Goal: Transaction & Acquisition: Book appointment/travel/reservation

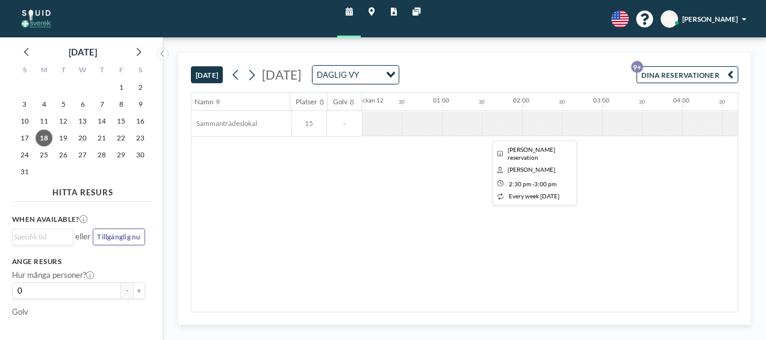
scroll to position [0, 1018]
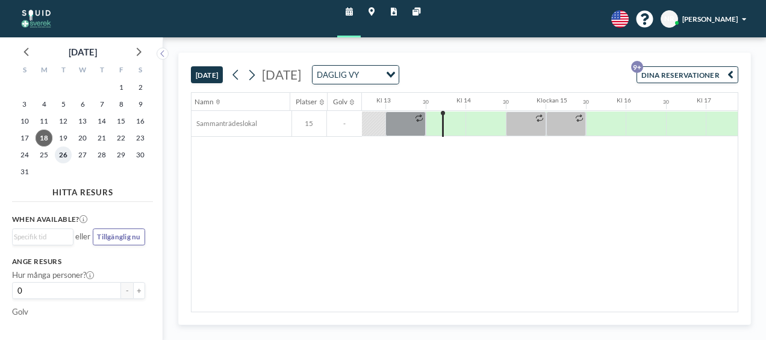
click at [61, 155] on span "26" at bounding box center [63, 154] width 17 height 17
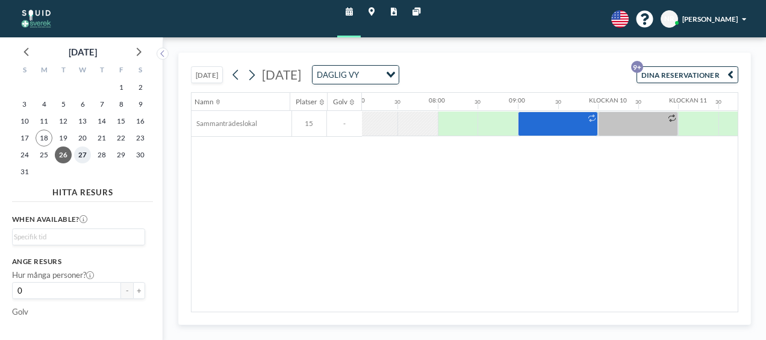
click at [87, 158] on span "27" at bounding box center [82, 154] width 17 height 17
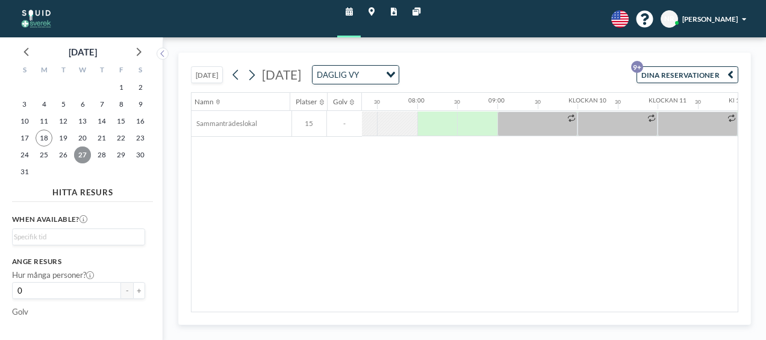
scroll to position [0, 587]
click at [249, 70] on icon at bounding box center [252, 74] width 10 height 15
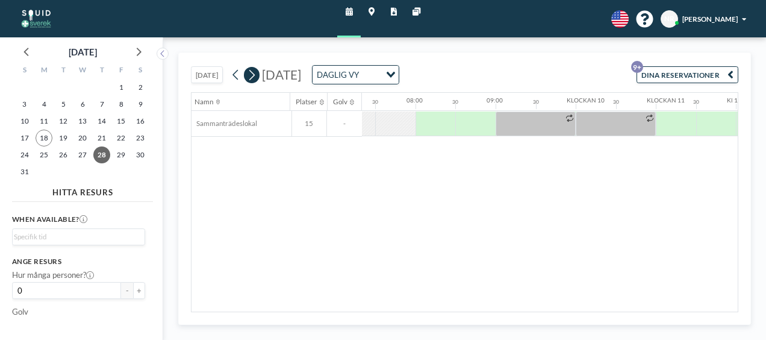
click at [244, 76] on button at bounding box center [252, 75] width 16 height 16
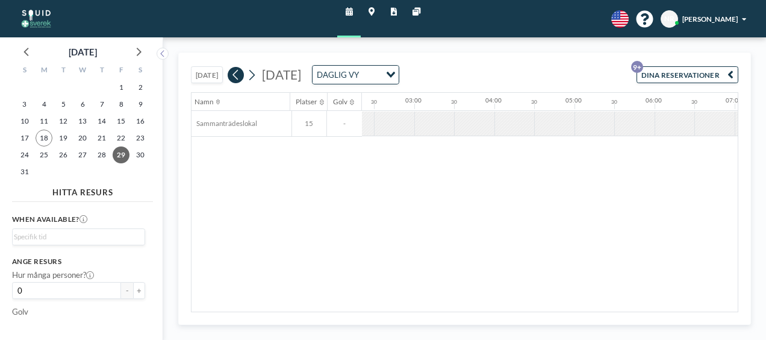
scroll to position [0, 369]
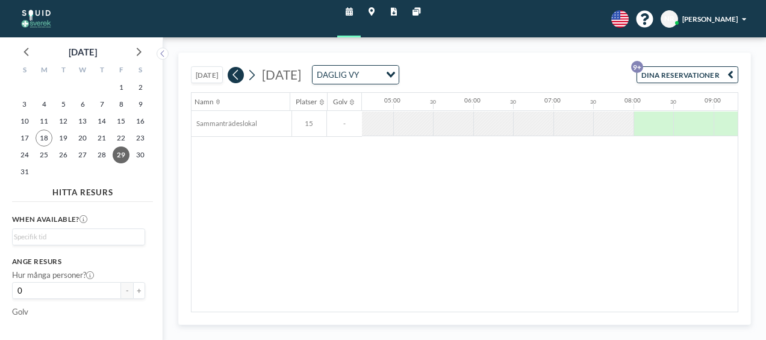
click at [233, 76] on icon at bounding box center [235, 75] width 5 height 10
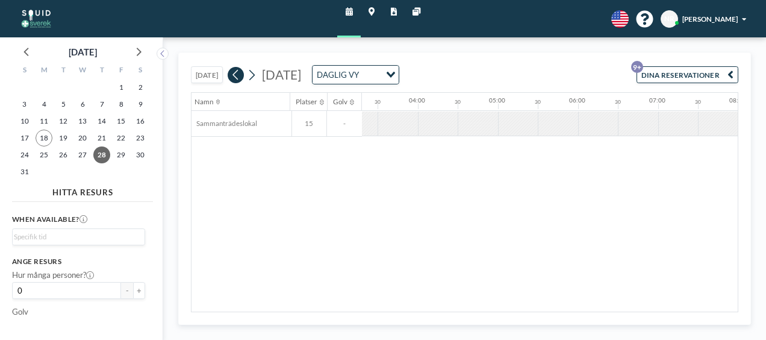
scroll to position [0, 555]
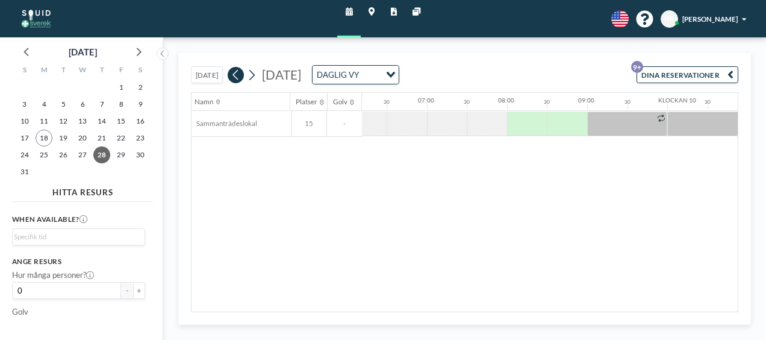
click at [233, 76] on icon at bounding box center [235, 75] width 5 height 10
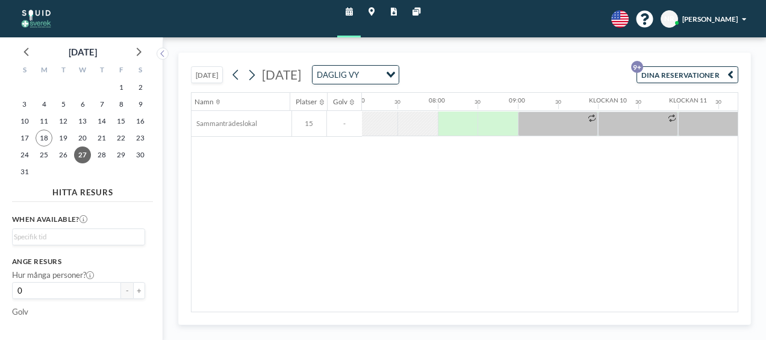
scroll to position [0, 587]
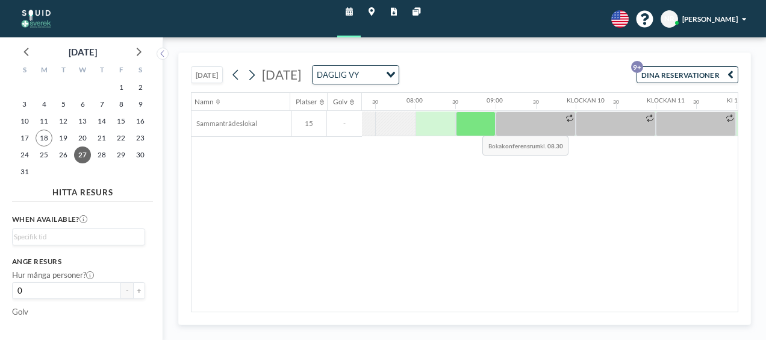
drag, startPoint x: 601, startPoint y: 121, endPoint x: 472, endPoint y: 125, distance: 128.4
click at [472, 125] on div at bounding box center [737, 124] width 1924 height 27
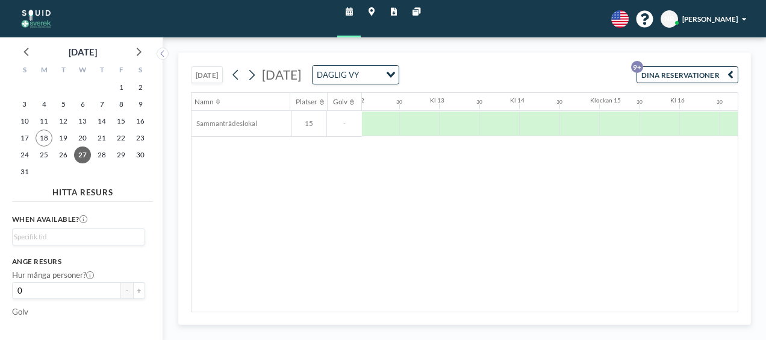
scroll to position [0, 960]
click at [487, 129] on div at bounding box center [504, 123] width 40 height 25
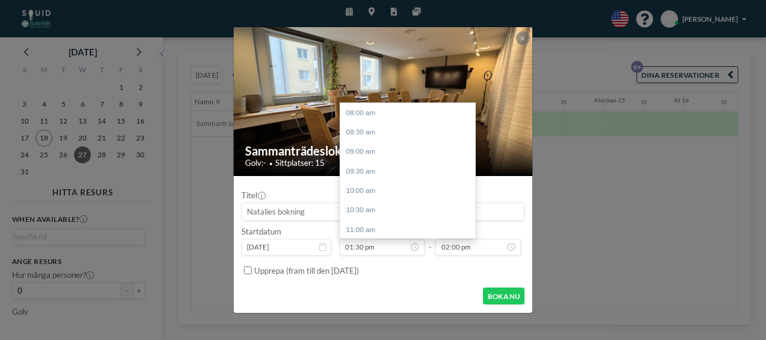
scroll to position [214, 0]
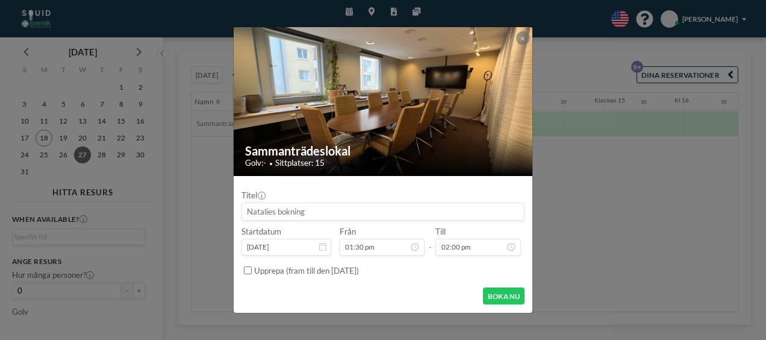
click at [249, 270] on input "Upprepa (fram till den [DATE])" at bounding box center [248, 270] width 8 height 8
checkbox input "true"
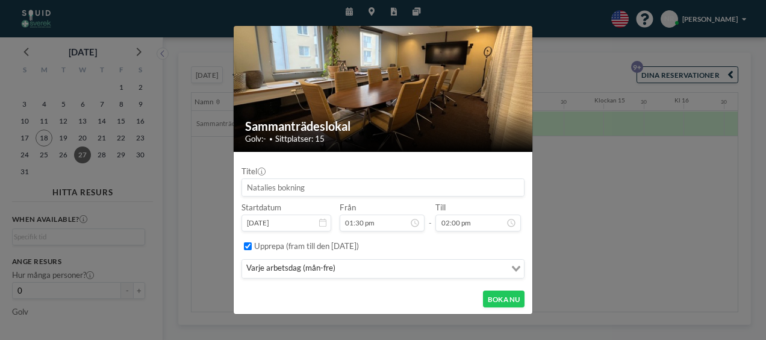
scroll to position [23, 0]
click at [394, 266] on input "Sök efter alternativ" at bounding box center [422, 268] width 166 height 13
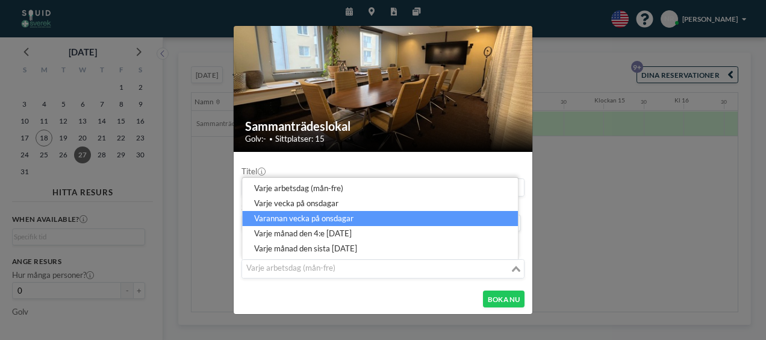
click at [310, 220] on li "varannan vecka på onsdagar" at bounding box center [380, 218] width 276 height 15
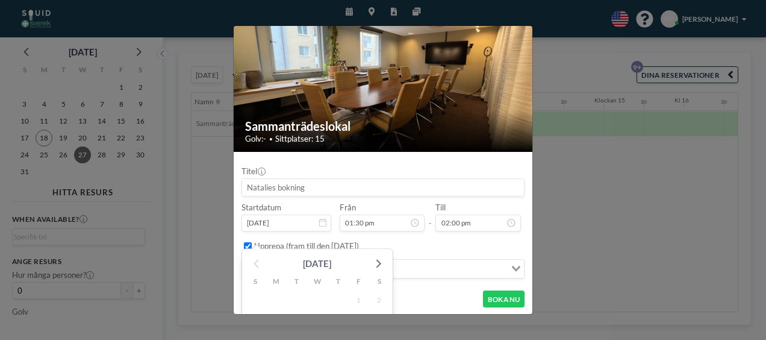
drag, startPoint x: 311, startPoint y: 263, endPoint x: 312, endPoint y: 256, distance: 6.7
click at [312, 256] on div "[DATE]" at bounding box center [317, 263] width 28 height 17
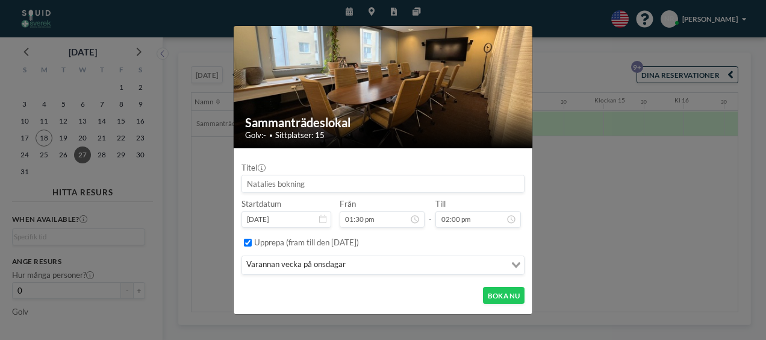
click at [323, 202] on div "Startdatum [DATE] [DATE] Feb Fördärva Apr Maj Jun Juli Aug sep Okt Nov Dec [DAT…" at bounding box center [287, 213] width 90 height 29
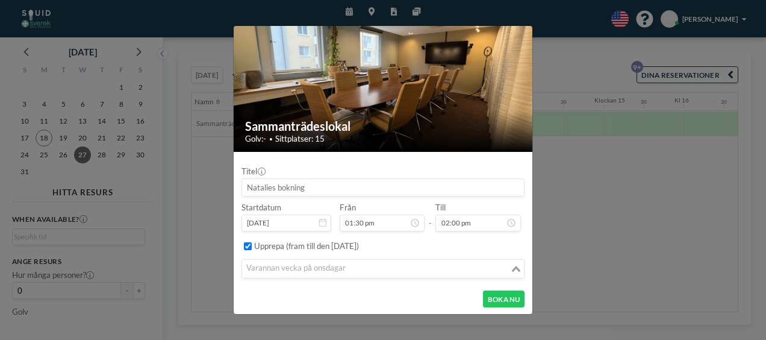
click at [314, 271] on div "varannan vecka på onsdagar" at bounding box center [376, 268] width 268 height 16
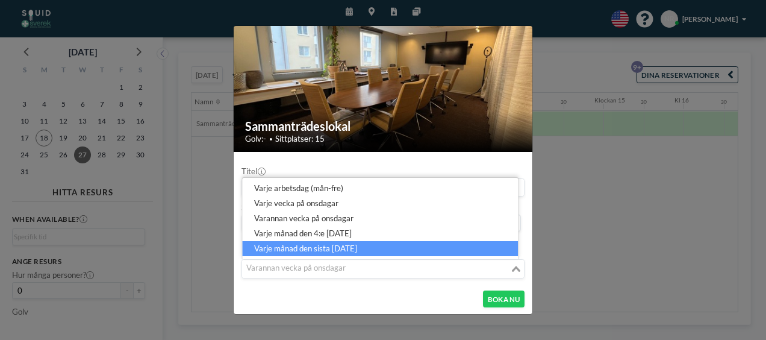
click at [320, 254] on li "varje månad den sista [DATE]" at bounding box center [380, 248] width 276 height 15
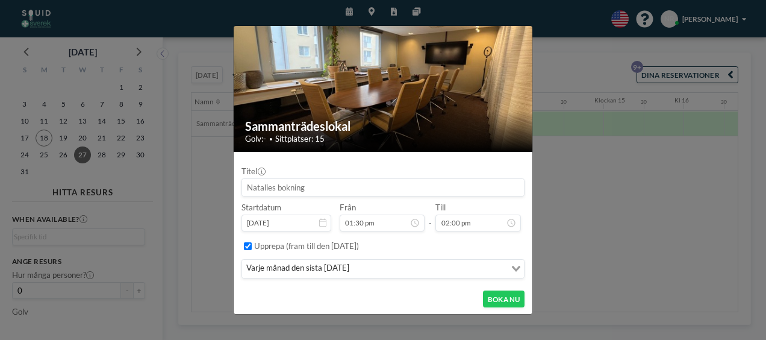
click at [307, 189] on input at bounding box center [383, 187] width 282 height 17
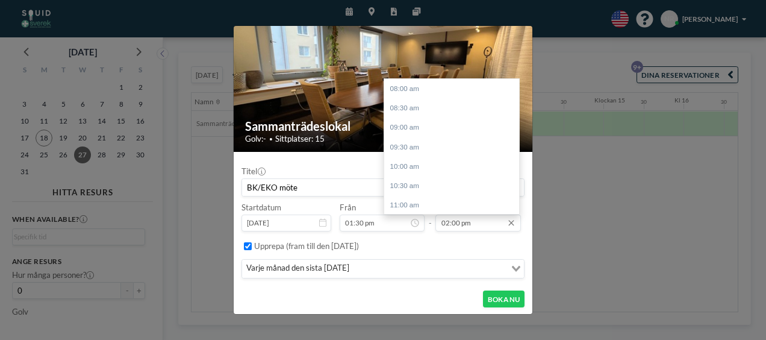
scroll to position [234, 0]
type input "BK/EKO möte"
click at [445, 224] on input "02:00 pm" at bounding box center [478, 222] width 85 height 17
click at [454, 224] on input "02:00 pm" at bounding box center [478, 222] width 85 height 17
click at [451, 224] on input "02:00 pm" at bounding box center [478, 222] width 85 height 17
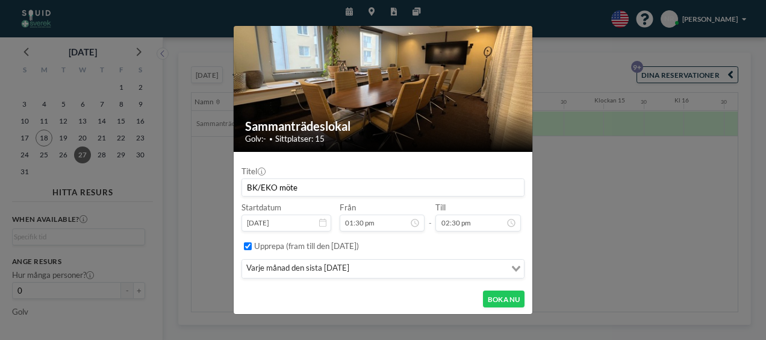
type input "02:30 pm"
click at [448, 240] on div "Upprepa (fram till den [DATE])" at bounding box center [389, 246] width 270 height 18
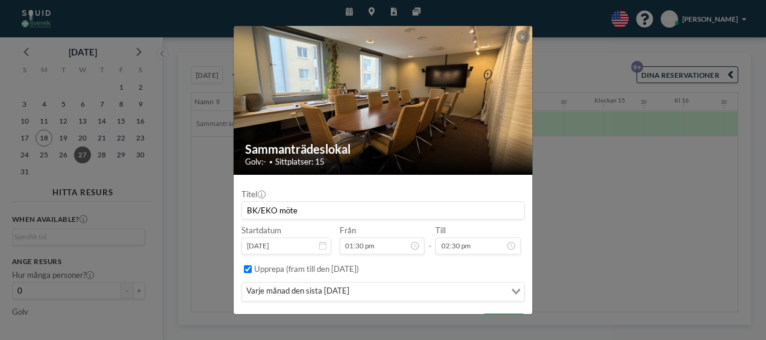
scroll to position [23, 0]
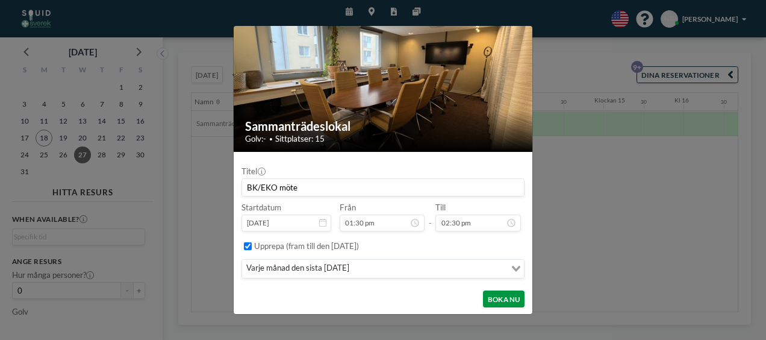
click at [494, 301] on font "BOKA NU" at bounding box center [504, 299] width 33 height 8
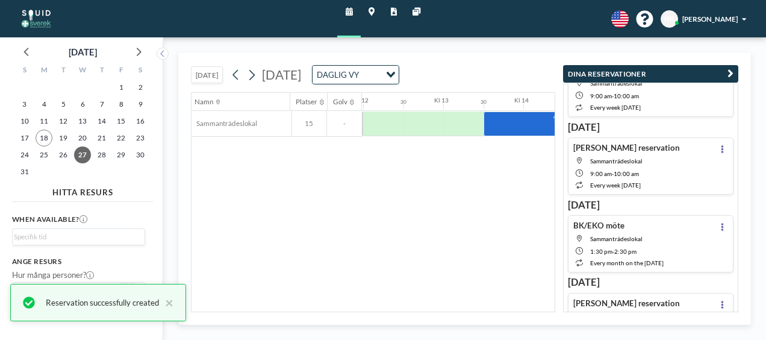
scroll to position [84, 0]
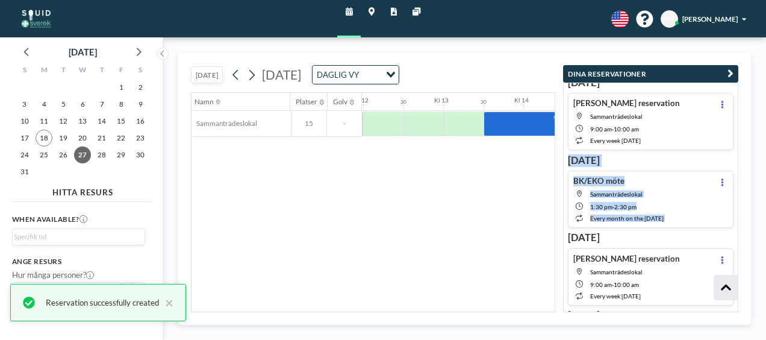
drag, startPoint x: 739, startPoint y: 134, endPoint x: 736, endPoint y: 202, distance: 68.1
click at [736, 202] on div "[DATE] [PERSON_NAME] reservation Sammanträdeslokal 9:00 AM - 10:00 AM every wee…" at bounding box center [650, 198] width 175 height 230
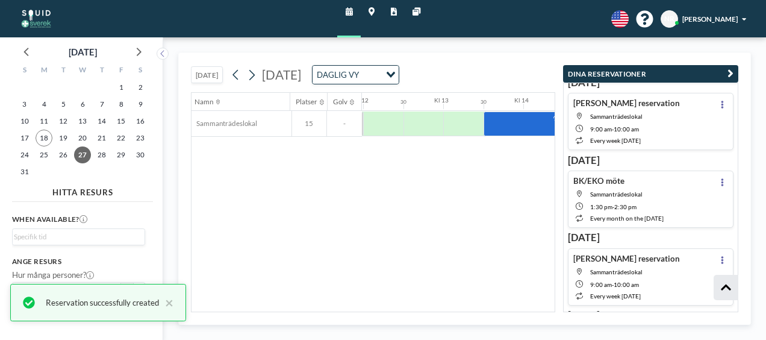
click at [493, 210] on div "Namn Platser Golv Klockan 12 30 01:00 30 02:00 30 03:00 30 04:00 30 05:00 30 06…" at bounding box center [373, 202] width 363 height 219
